Goal: Check status: Check status

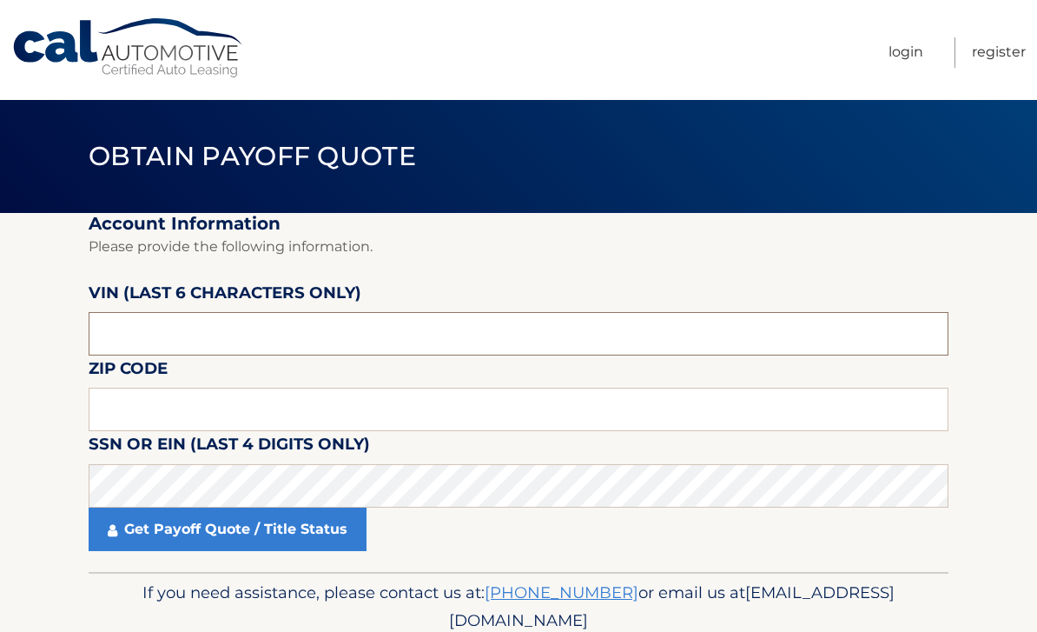
click at [468, 329] on input "text" at bounding box center [519, 333] width 860 height 43
type input "402500"
click at [692, 428] on input "text" at bounding box center [519, 409] width 860 height 43
type input "19382"
click at [337, 528] on link "Get Payoff Quote / Title Status" at bounding box center [228, 528] width 278 height 43
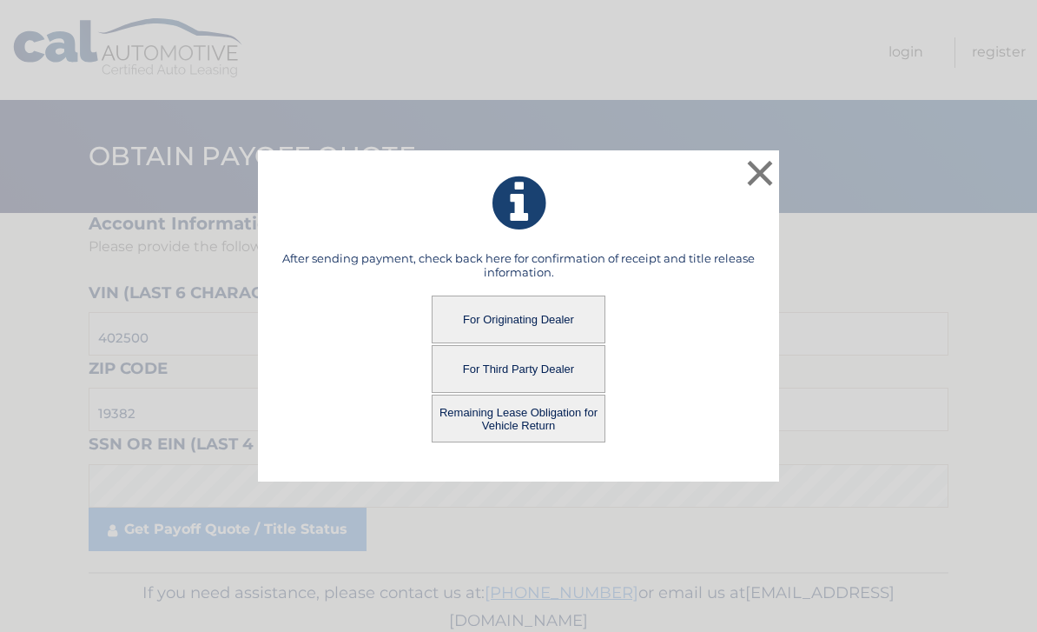
click at [569, 426] on button "Remaining Lease Obligation for Vehicle Return" at bounding box center [519, 418] width 174 height 48
click at [578, 423] on button "Remaining Lease Obligation for Vehicle Return" at bounding box center [519, 418] width 174 height 48
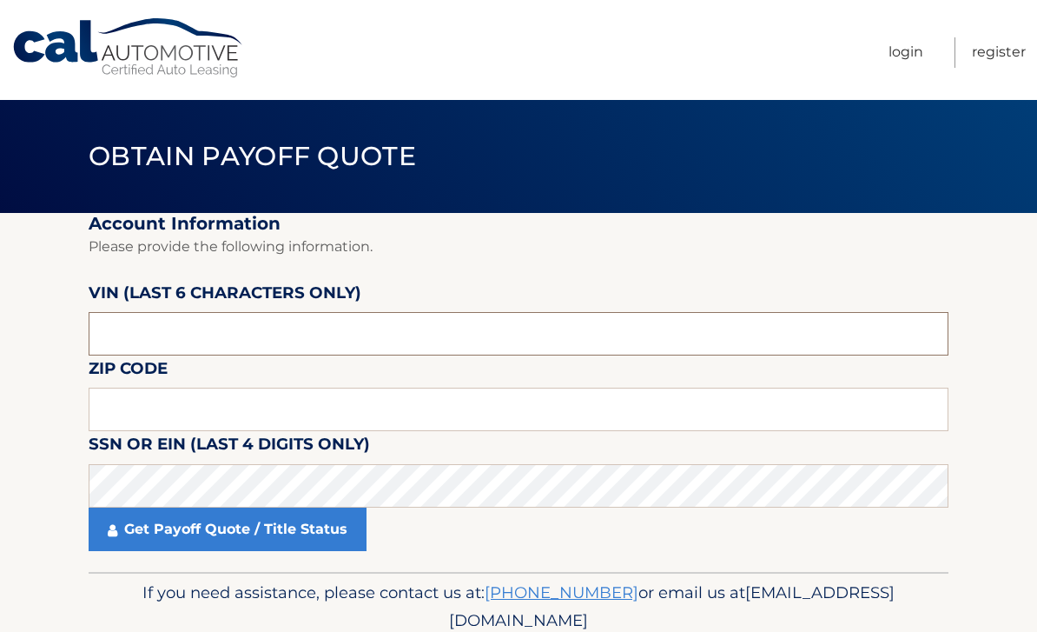
click at [496, 351] on input "text" at bounding box center [519, 333] width 860 height 43
type input "402500"
click at [713, 419] on input "text" at bounding box center [519, 409] width 860 height 43
type input "19382"
click at [334, 527] on link "Get Payoff Quote / Title Status" at bounding box center [228, 528] width 278 height 43
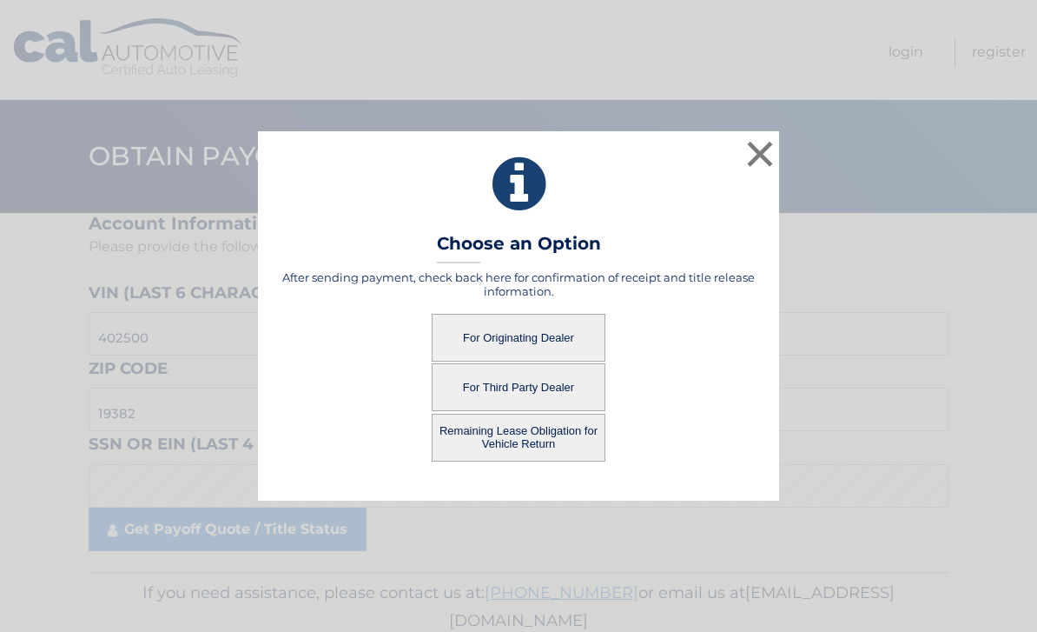
click at [563, 348] on button "For Originating Dealer" at bounding box center [519, 338] width 174 height 48
click at [568, 340] on button "For Originating Dealer" at bounding box center [519, 338] width 174 height 48
click at [580, 447] on button "Remaining Lease Obligation for Vehicle Return" at bounding box center [519, 438] width 174 height 48
